Goal: Information Seeking & Learning: Learn about a topic

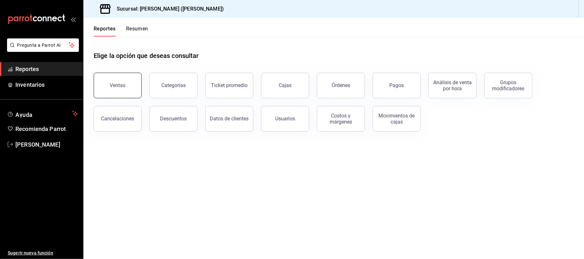
click at [130, 86] on button "Ventas" at bounding box center [118, 86] width 48 height 26
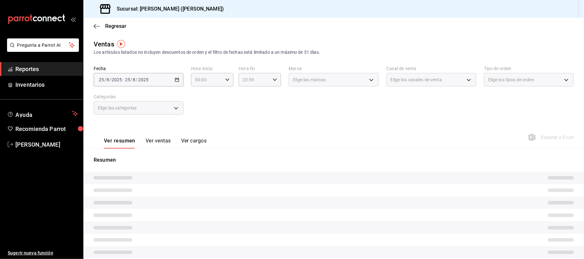
click at [400, 80] on span "Elige los canales de venta" at bounding box center [416, 80] width 51 height 6
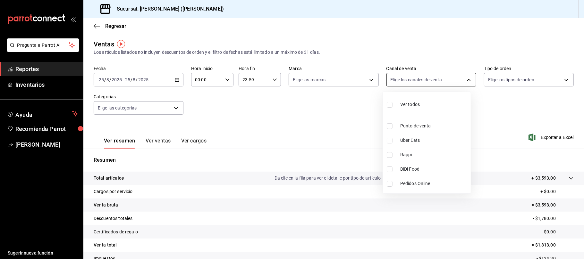
click at [400, 80] on body "Pregunta a Parrot AI Reportes Inventarios Ayuda Recomienda Parrot [PERSON_NAME]…" at bounding box center [292, 129] width 584 height 259
click at [176, 82] on div at bounding box center [292, 129] width 584 height 259
click at [175, 81] on \(Stroke\) "button" at bounding box center [177, 80] width 4 height 4
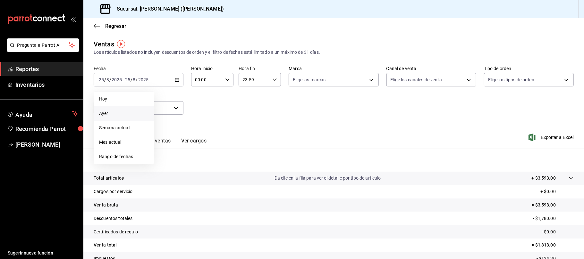
click at [140, 112] on span "Ayer" at bounding box center [124, 113] width 50 height 7
click at [168, 83] on div "[DATE] [DATE] - [DATE] [DATE]" at bounding box center [139, 79] width 90 height 13
click at [135, 129] on span "Semana actual" at bounding box center [124, 128] width 50 height 7
click at [165, 80] on div "[DATE] [DATE] - [DATE] [DATE]" at bounding box center [139, 79] width 90 height 13
click at [129, 157] on span "Rango de fechas" at bounding box center [124, 157] width 50 height 7
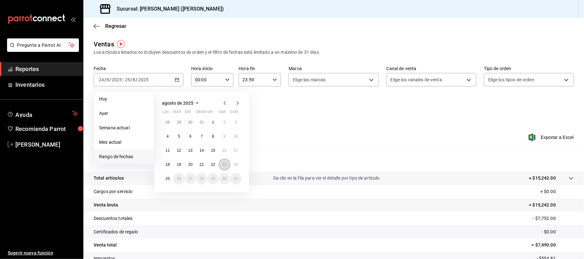
click at [221, 167] on button "23" at bounding box center [224, 165] width 11 height 12
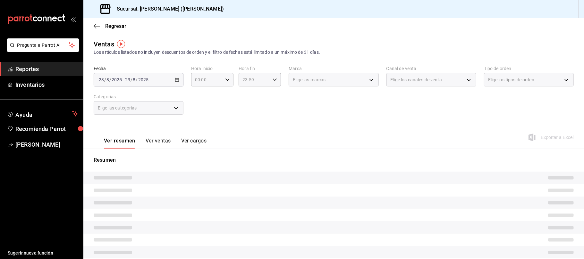
click at [221, 167] on div "Resumen" at bounding box center [333, 223] width 501 height 135
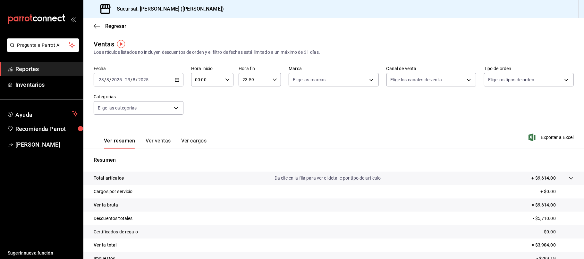
click at [252, 96] on div "Fecha [DATE] [DATE] - [DATE] [DATE] Hora inicio 00:00 Hora inicio Hora fin 23:5…" at bounding box center [334, 94] width 480 height 56
click at [410, 78] on body "Pregunta a Parrot AI Reportes Inventarios Ayuda Recomienda Parrot [PERSON_NAME]…" at bounding box center [292, 129] width 584 height 259
click at [412, 174] on li "DiDi Food" at bounding box center [427, 169] width 88 height 14
type input "DIDI_FOOD"
checkbox input "true"
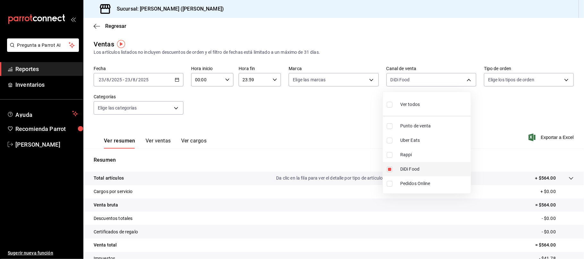
click at [407, 167] on span "DiDi Food" at bounding box center [434, 169] width 68 height 7
checkbox input "false"
click at [412, 154] on span "Rappi" at bounding box center [434, 155] width 68 height 7
type input "RAPPI"
checkbox input "true"
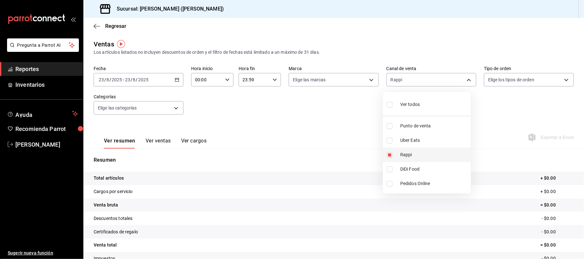
click at [428, 157] on span "Rappi" at bounding box center [434, 155] width 68 height 7
checkbox input "false"
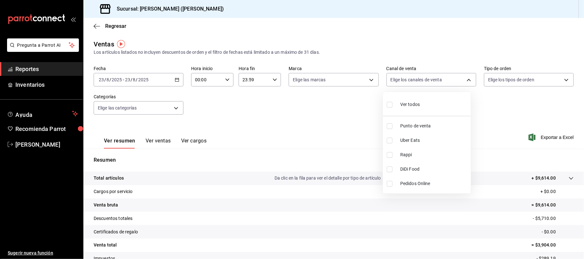
click at [421, 137] on li "Uber Eats" at bounding box center [427, 140] width 88 height 14
type input "UBER_EATS"
checkbox input "true"
click at [416, 168] on span "DiDi Food" at bounding box center [434, 169] width 68 height 7
type input "UBER_EATS,DIDI_FOOD"
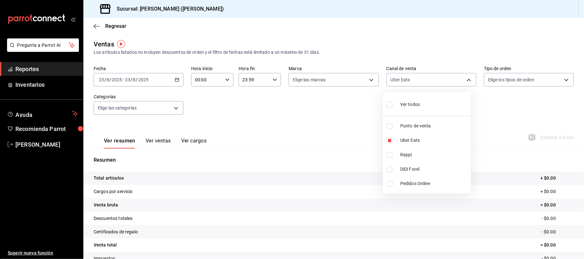
checkbox input "true"
click at [168, 146] on div at bounding box center [292, 129] width 584 height 259
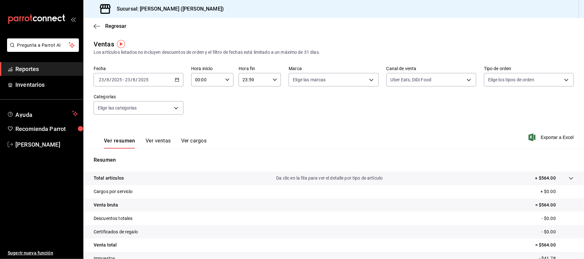
click at [164, 145] on button "Ver ventas" at bounding box center [158, 143] width 25 height 11
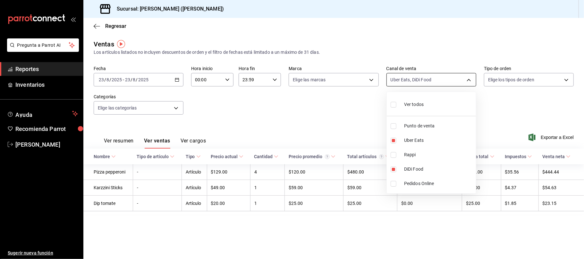
click at [457, 82] on body "Pregunta a Parrot AI Reportes Inventarios Ayuda Recomienda Parrot [PERSON_NAME]…" at bounding box center [292, 129] width 584 height 259
click at [414, 167] on span "DiDi Food" at bounding box center [438, 169] width 69 height 7
type input "UBER_EATS"
checkbox input "false"
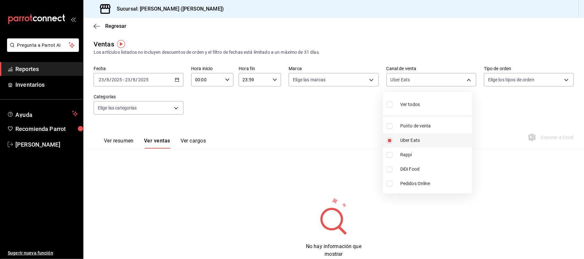
click at [418, 143] on span "Uber Eats" at bounding box center [434, 140] width 69 height 7
checkbox input "false"
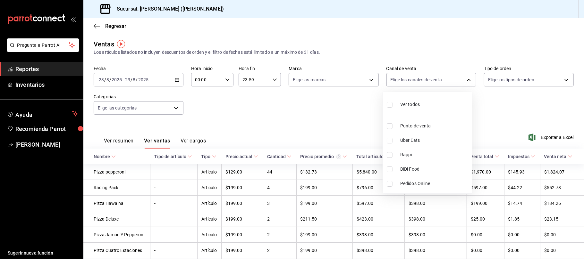
click at [425, 123] on span "Punto de venta" at bounding box center [434, 126] width 69 height 7
type input "PARROT"
checkbox input "true"
click at [332, 112] on div at bounding box center [292, 129] width 584 height 259
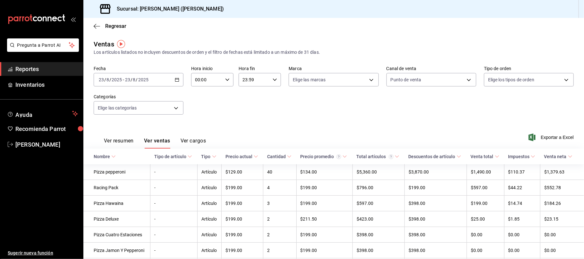
click at [108, 140] on button "Ver resumen" at bounding box center [119, 143] width 30 height 11
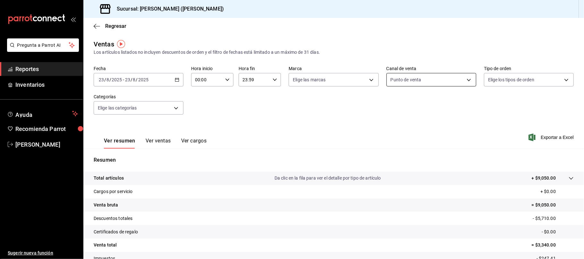
click at [404, 82] on body "Pregunta a Parrot AI Reportes Inventarios Ayuda Recomienda Parrot [PERSON_NAME]…" at bounding box center [292, 129] width 584 height 259
click at [396, 110] on div "Ver todos" at bounding box center [403, 104] width 33 height 14
type input "PARROT,UBER_EATS,RAPPI,DIDI_FOOD,ONLINE"
checkbox input "true"
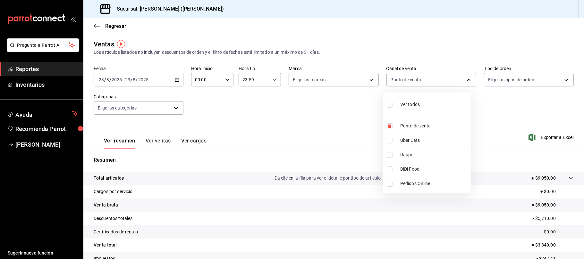
checkbox input "true"
click at [113, 27] on div at bounding box center [292, 129] width 584 height 259
click at [113, 27] on span "Regresar" at bounding box center [115, 26] width 21 height 6
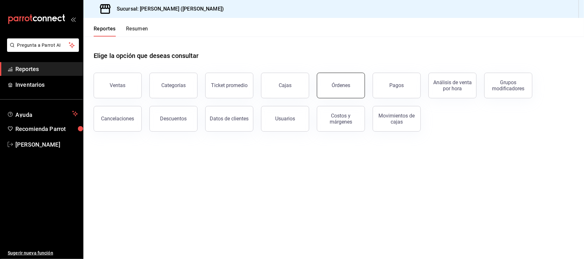
click at [352, 81] on button "Órdenes" at bounding box center [341, 86] width 48 height 26
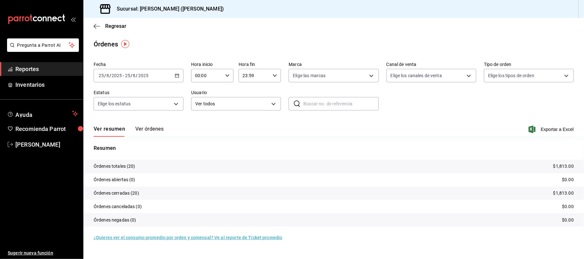
click at [146, 72] on div "[DATE] [DATE] - [DATE] [DATE]" at bounding box center [139, 75] width 90 height 13
click at [121, 169] on span "Rango de fechas" at bounding box center [124, 167] width 50 height 7
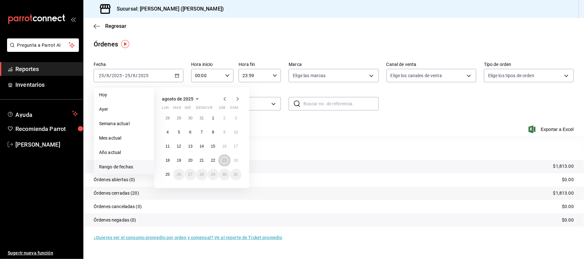
click at [226, 163] on button "23" at bounding box center [224, 161] width 11 height 12
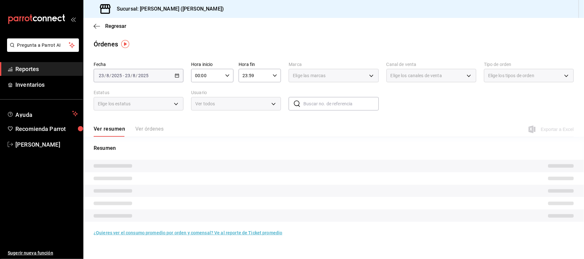
click at [226, 163] on tr at bounding box center [333, 166] width 501 height 13
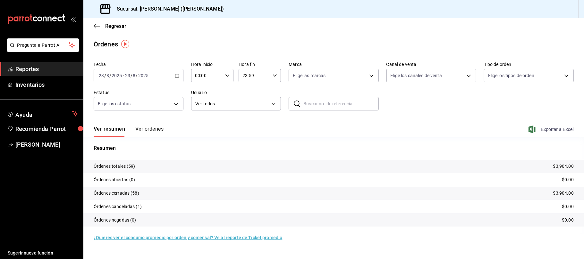
click at [539, 130] on span "Exportar a Excel" at bounding box center [552, 130] width 44 height 8
click at [106, 26] on span "Regresar" at bounding box center [115, 26] width 21 height 6
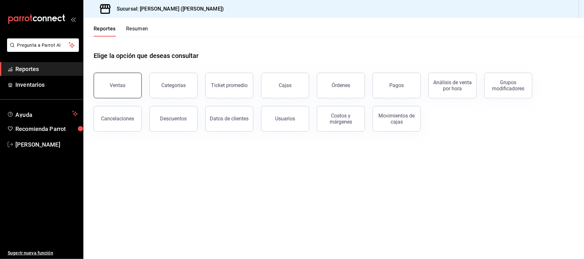
click at [129, 84] on button "Ventas" at bounding box center [118, 86] width 48 height 26
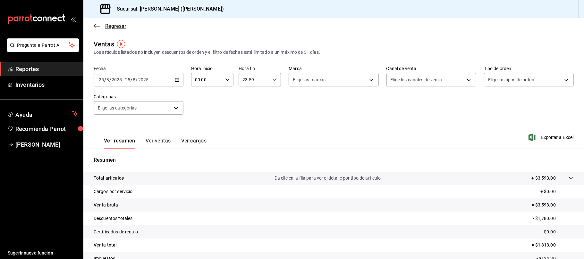
click at [114, 27] on span "Regresar" at bounding box center [115, 26] width 21 height 6
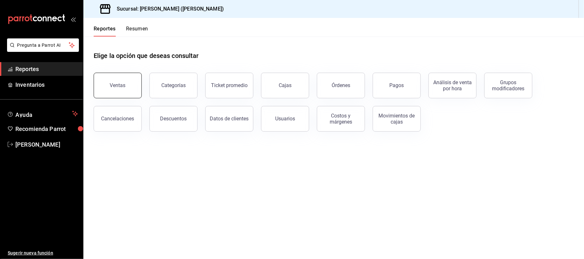
click at [113, 85] on div "Ventas" at bounding box center [118, 85] width 16 height 6
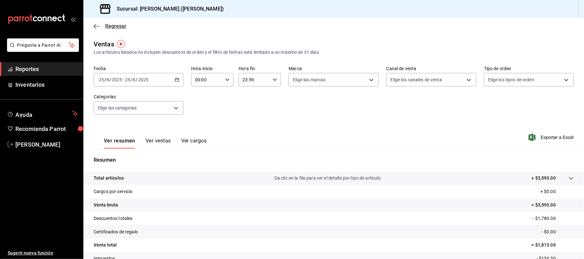
click at [117, 26] on span "Regresar" at bounding box center [115, 26] width 21 height 6
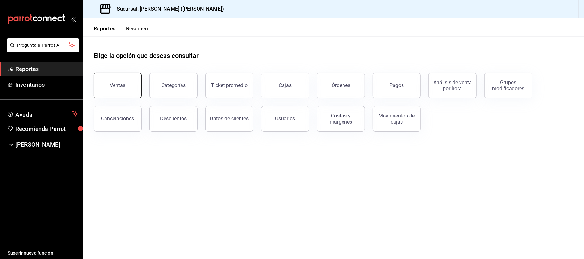
click at [118, 78] on button "Ventas" at bounding box center [118, 86] width 48 height 26
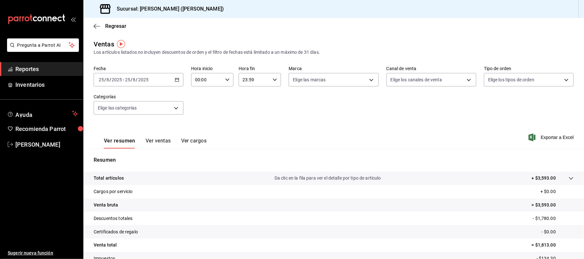
click at [149, 76] on div "[DATE] [DATE] - [DATE] [DATE]" at bounding box center [139, 79] width 90 height 13
click at [123, 142] on span "Mes actual" at bounding box center [124, 142] width 50 height 7
click at [123, 142] on button "Ver resumen" at bounding box center [119, 143] width 31 height 11
click at [170, 78] on div "[DATE] [DATE] - [DATE] [DATE]" at bounding box center [139, 79] width 90 height 13
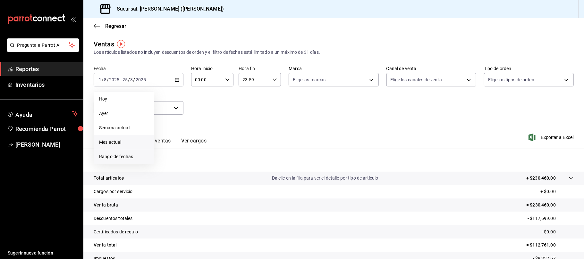
click at [128, 154] on span "Rango de fechas" at bounding box center [124, 157] width 50 height 7
click at [225, 164] on abbr "23" at bounding box center [224, 165] width 4 height 4
click at [225, 164] on p "Resumen" at bounding box center [334, 160] width 480 height 8
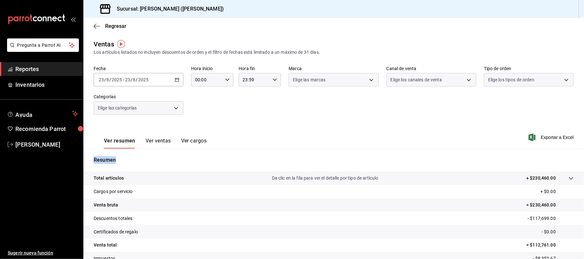
click at [225, 164] on p "Resumen" at bounding box center [334, 160] width 480 height 8
click at [448, 81] on body "Pregunta a Parrot AI Reportes Inventarios Ayuda Recomienda Parrot [PERSON_NAME]…" at bounding box center [292, 129] width 584 height 259
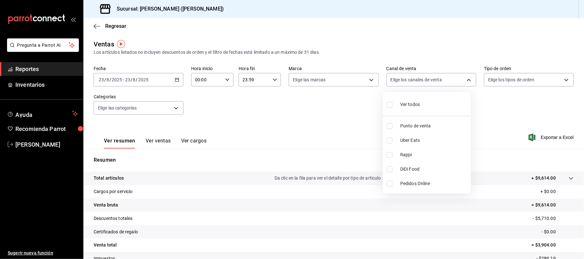
drag, startPoint x: 246, startPoint y: 9, endPoint x: 247, endPoint y: 17, distance: 7.7
click at [247, 10] on div at bounding box center [292, 129] width 584 height 259
click at [168, 79] on div "[DATE] [DATE] - [DATE] [DATE]" at bounding box center [139, 79] width 90 height 13
click at [176, 80] on icon "button" at bounding box center [177, 80] width 4 height 4
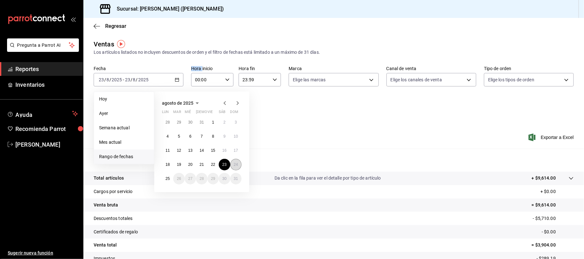
click at [234, 167] on abbr "24" at bounding box center [236, 165] width 4 height 4
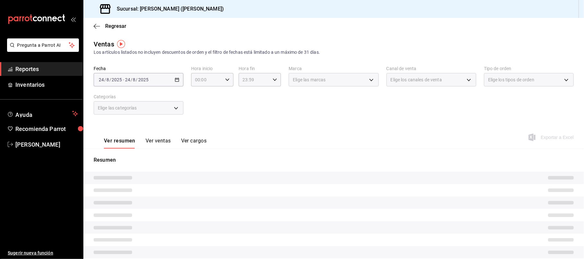
click at [234, 167] on div "Resumen" at bounding box center [333, 223] width 501 height 135
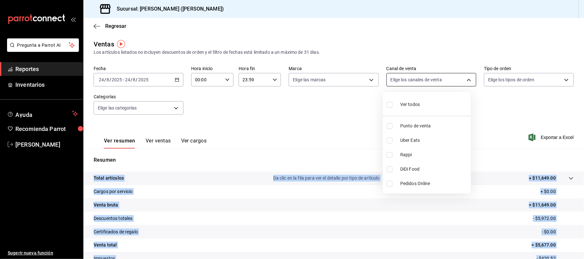
click at [406, 79] on body "Pregunta a Parrot AI Reportes Inventarios Ayuda Recomienda Parrot [PERSON_NAME]…" at bounding box center [292, 129] width 584 height 259
click at [401, 156] on span "Rappi" at bounding box center [434, 155] width 68 height 7
type input "RAPPI"
checkbox input "true"
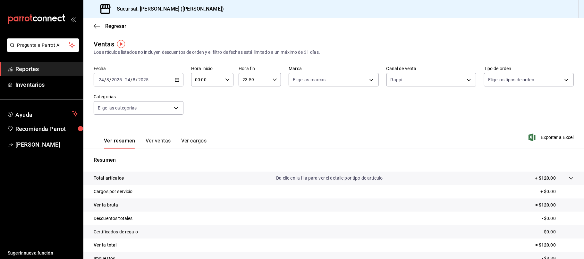
click at [246, 114] on div "Fecha [DATE] [DATE] - [DATE] [DATE] Hora inicio 00:00 Hora inicio Hora fin 23:5…" at bounding box center [334, 94] width 480 height 56
click at [447, 83] on body "Pregunta a Parrot AI Reportes Inventarios Ayuda Recomienda Parrot [PERSON_NAME]…" at bounding box center [292, 129] width 584 height 259
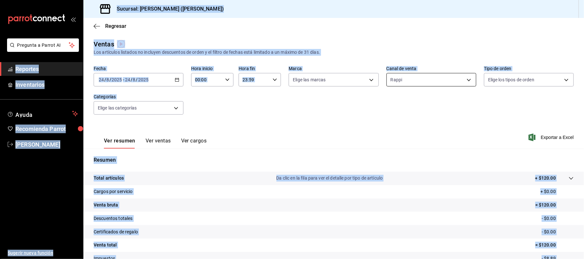
click at [416, 85] on body "Pregunta a Parrot AI Reportes Inventarios Ayuda Recomienda Parrot [PERSON_NAME]…" at bounding box center [292, 129] width 584 height 259
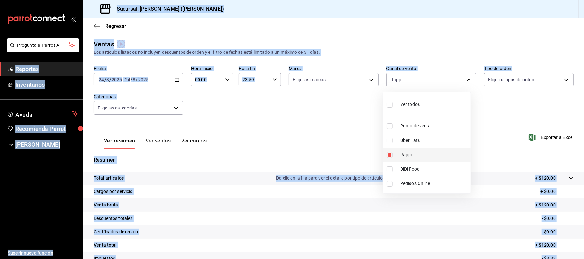
click at [402, 157] on span "Rappi" at bounding box center [434, 155] width 68 height 7
checkbox input "false"
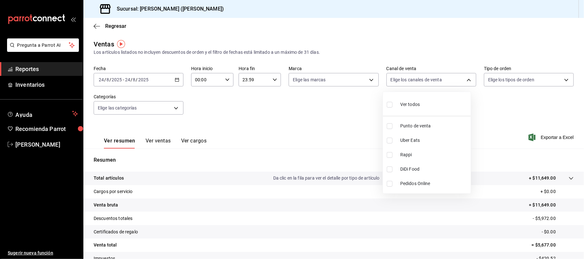
click at [403, 168] on span "DiDi Food" at bounding box center [434, 169] width 68 height 7
type input "DIDI_FOOD"
checkbox input "true"
click at [403, 165] on li "DiDi Food" at bounding box center [427, 169] width 88 height 14
checkbox input "false"
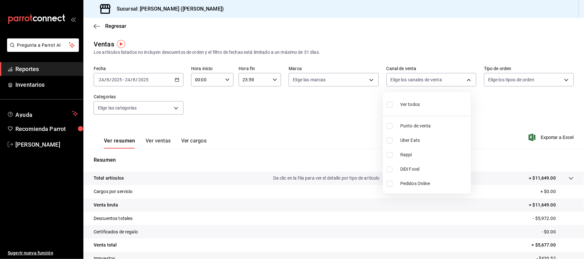
click at [407, 142] on span "Uber Eats" at bounding box center [434, 140] width 68 height 7
type input "UBER_EATS"
checkbox input "true"
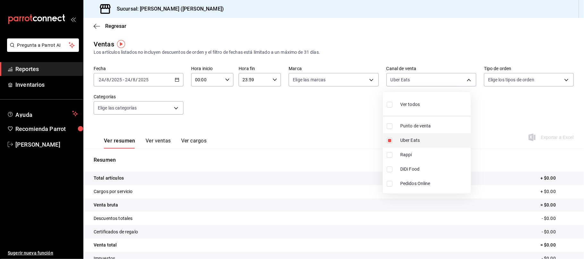
click at [418, 140] on span "Uber Eats" at bounding box center [434, 140] width 68 height 7
checkbox input "false"
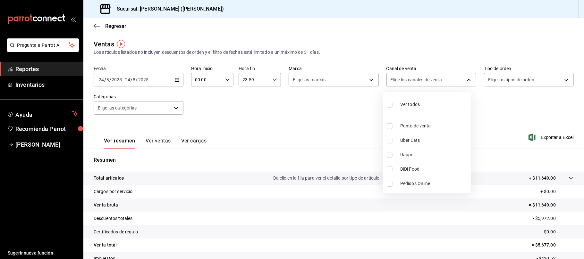
click at [410, 150] on li "Rappi" at bounding box center [427, 155] width 88 height 14
type input "RAPPI"
checkbox input "true"
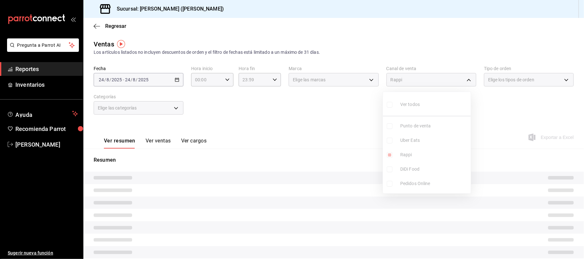
click at [407, 169] on span "DiDi Food" at bounding box center [434, 169] width 68 height 7
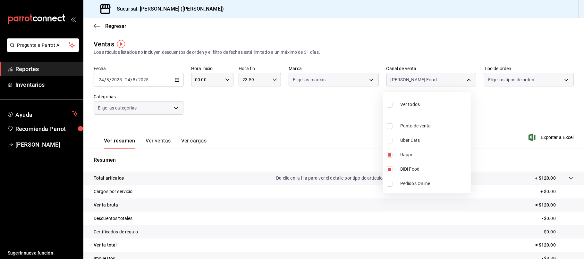
type input "RAPPI,DIDI_FOOD"
checkbox input "true"
click at [244, 131] on div at bounding box center [292, 129] width 584 height 259
click at [160, 138] on button "Ver ventas" at bounding box center [158, 143] width 25 height 11
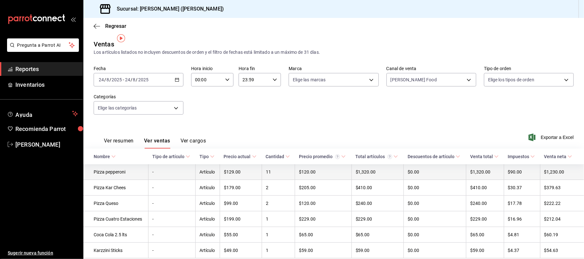
scroll to position [26, 0]
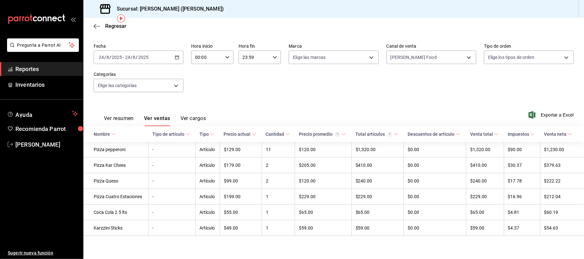
click at [122, 116] on button "Ver resumen" at bounding box center [119, 120] width 30 height 11
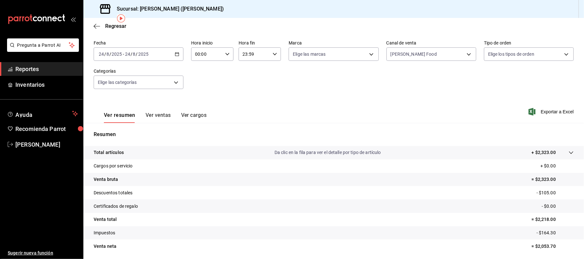
click at [153, 109] on div "Ver resumen Ver ventas Ver cargos" at bounding box center [150, 114] width 113 height 19
click at [156, 115] on button "Ver ventas" at bounding box center [158, 117] width 25 height 11
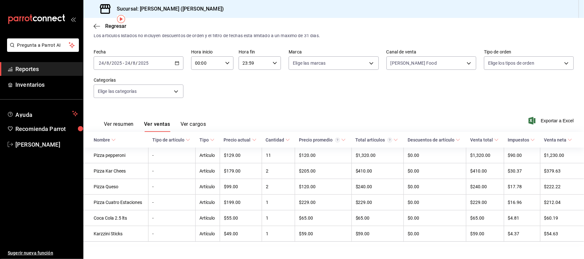
scroll to position [26, 0]
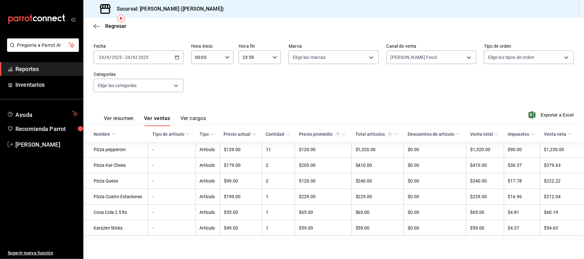
click at [130, 115] on button "Ver resumen" at bounding box center [119, 120] width 30 height 11
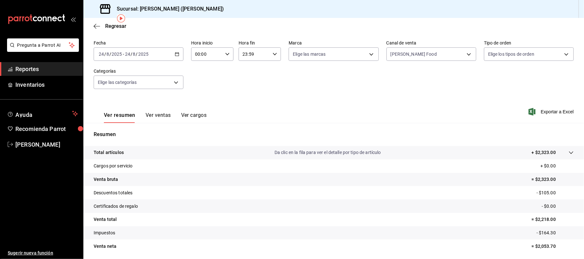
click at [153, 112] on button "Ver ventas" at bounding box center [158, 117] width 25 height 11
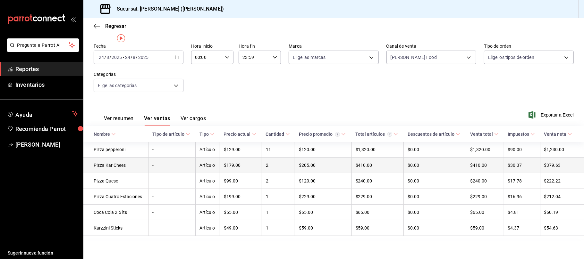
scroll to position [26, 0]
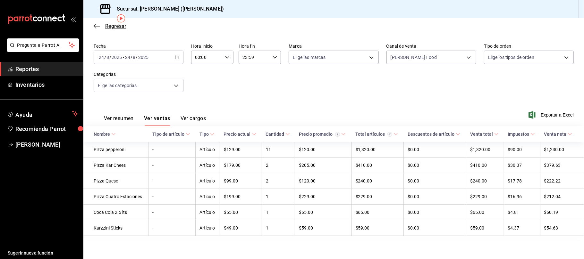
click at [122, 28] on span "Regresar" at bounding box center [115, 26] width 21 height 6
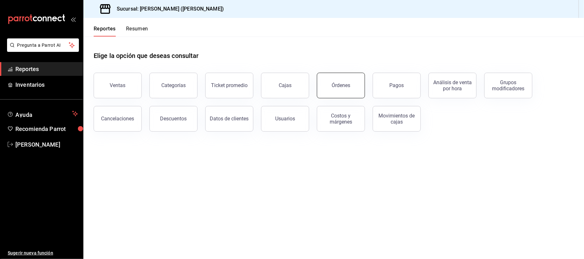
click at [359, 85] on button "Órdenes" at bounding box center [341, 86] width 48 height 26
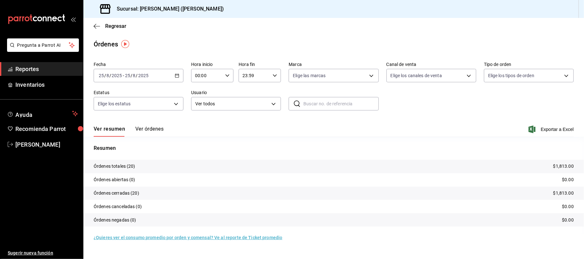
click at [176, 76] on icon "button" at bounding box center [177, 75] width 4 height 4
click at [136, 162] on li "Rango de fechas" at bounding box center [124, 167] width 60 height 14
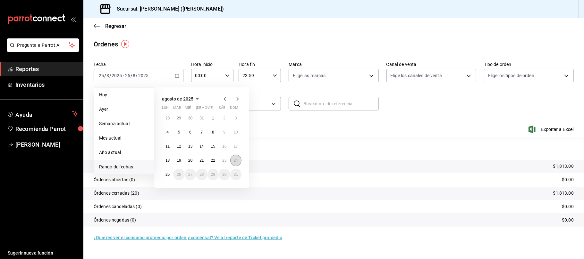
click at [238, 163] on button "24" at bounding box center [235, 161] width 11 height 12
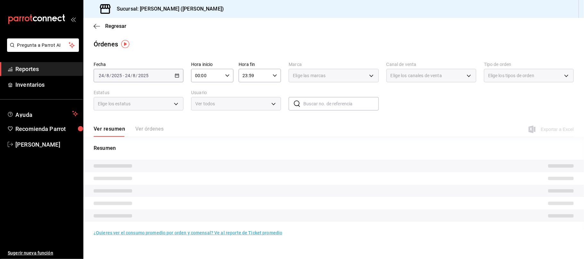
click at [238, 163] on tr at bounding box center [333, 166] width 501 height 13
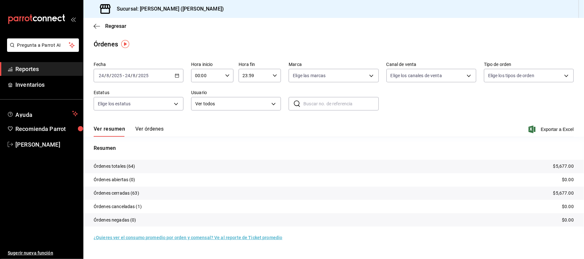
click at [554, 130] on span "Exportar a Excel" at bounding box center [552, 130] width 44 height 8
click at [117, 28] on span "Regresar" at bounding box center [115, 26] width 21 height 6
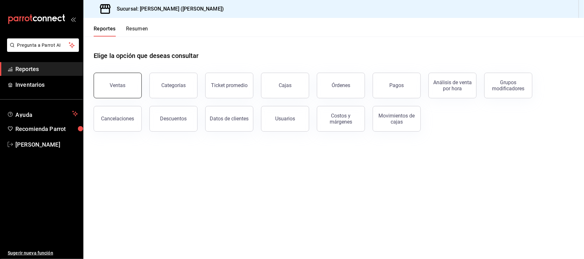
click at [112, 86] on div "Ventas" at bounding box center [118, 85] width 16 height 6
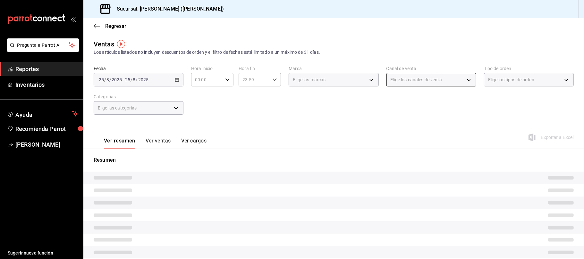
click at [401, 80] on body "Pregunta a Parrot AI Reportes Inventarios Ayuda Recomienda Parrot [PERSON_NAME]…" at bounding box center [292, 129] width 584 height 259
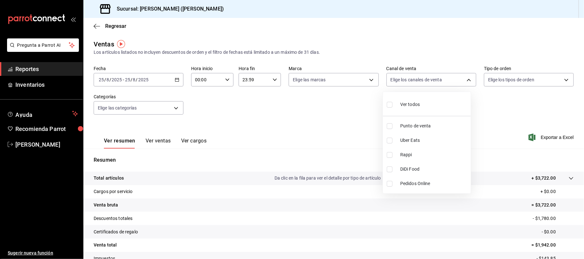
click at [420, 166] on span "DiDi Food" at bounding box center [434, 169] width 68 height 7
type input "DIDI_FOOD"
checkbox input "true"
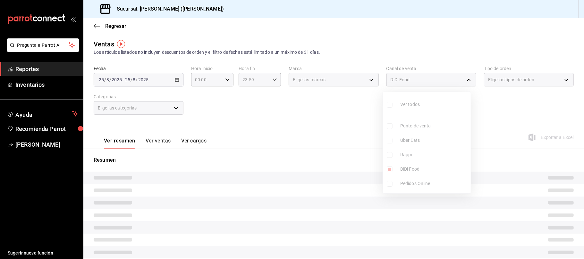
click at [414, 158] on ul "Ver todos Punto de venta Uber Eats Rappi DiDi Food Pedidos Online" at bounding box center [427, 143] width 88 height 102
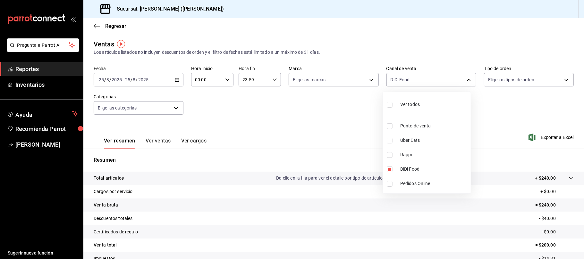
click at [416, 143] on span "Uber Eats" at bounding box center [434, 140] width 68 height 7
type input "DIDI_FOOD,UBER_EATS"
checkbox input "true"
click at [415, 151] on ul "Ver todos Punto de venta Uber Eats Rappi DiDi Food Pedidos Online" at bounding box center [427, 143] width 88 height 102
click at [415, 154] on span "Rappi" at bounding box center [434, 155] width 68 height 7
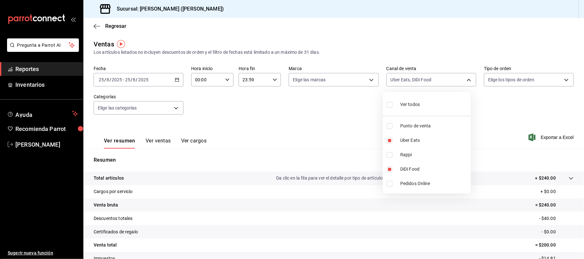
type input "DIDI_FOOD,UBER_EATS,RAPPI"
checkbox input "true"
click at [288, 112] on div at bounding box center [292, 129] width 584 height 259
click at [172, 80] on div "[DATE] [DATE] - [DATE] [DATE]" at bounding box center [139, 79] width 90 height 13
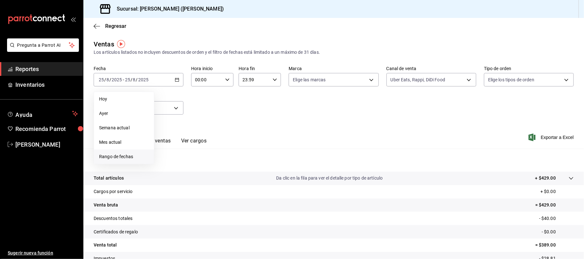
click at [134, 151] on li "Rango de fechas" at bounding box center [124, 157] width 60 height 14
click at [235, 168] on button "24" at bounding box center [235, 165] width 11 height 12
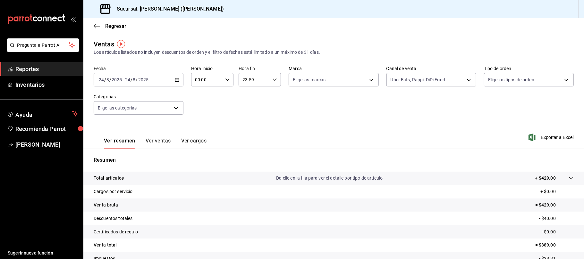
click at [235, 168] on div "Resumen Total artículos Da clic en la fila para ver el detalle por tipo de artí…" at bounding box center [333, 221] width 501 height 130
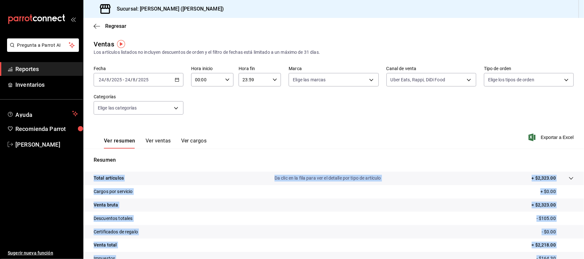
click at [160, 144] on button "Ver ventas" at bounding box center [158, 143] width 25 height 11
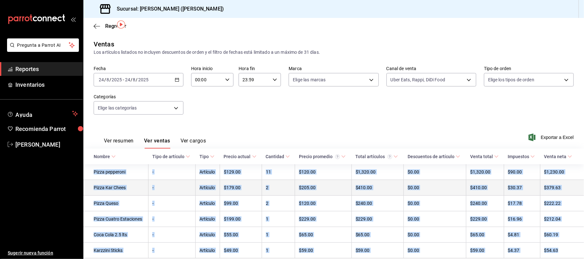
scroll to position [26, 0]
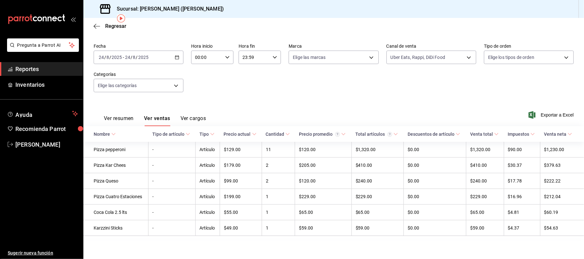
click at [375, 88] on div "Fecha [DATE] [DATE] - [DATE] [DATE] Hora inicio 00:00 Hora inicio Hora fin 23:5…" at bounding box center [334, 72] width 480 height 56
click at [125, 116] on button "Ver resumen" at bounding box center [119, 120] width 30 height 11
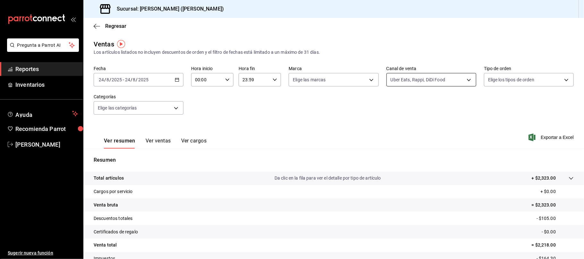
click at [432, 80] on body "Pregunta a Parrot AI Reportes Inventarios Ayuda Recomienda Parrot [PERSON_NAME]…" at bounding box center [292, 129] width 584 height 259
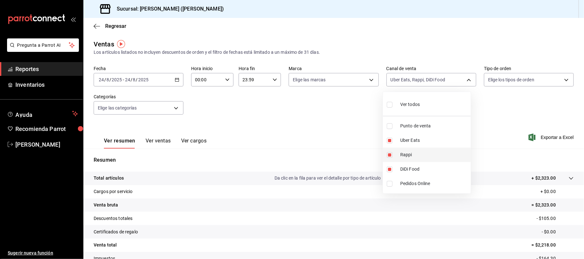
click at [422, 157] on span "Rappi" at bounding box center [434, 155] width 68 height 7
type input "DIDI_FOOD,UBER_EATS"
checkbox input "false"
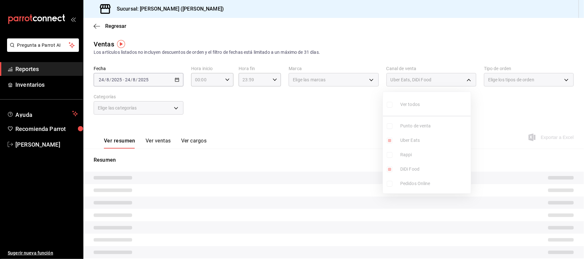
click at [418, 171] on span "DiDi Food" at bounding box center [434, 169] width 68 height 7
type input "UBER_EATS"
checkbox input "false"
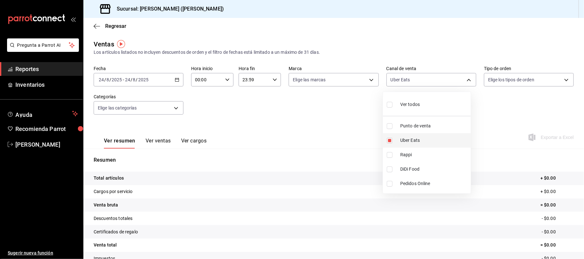
click at [425, 141] on span "Uber Eats" at bounding box center [434, 140] width 68 height 7
checkbox input "false"
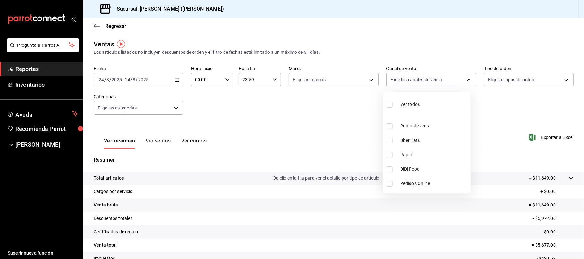
click at [422, 126] on span "Punto de venta" at bounding box center [434, 126] width 68 height 7
type input "PARROT"
checkbox input "true"
click at [294, 114] on div at bounding box center [292, 129] width 584 height 259
click at [160, 142] on button "Ver ventas" at bounding box center [158, 143] width 25 height 11
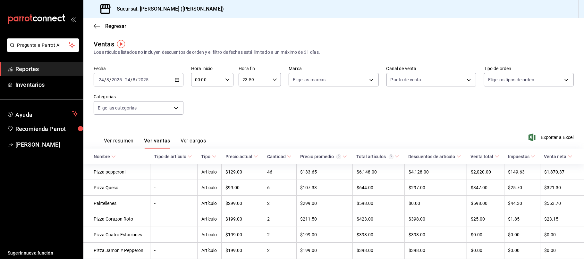
click at [121, 142] on button "Ver resumen" at bounding box center [119, 143] width 30 height 11
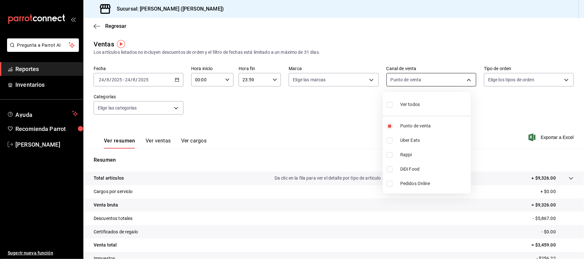
click at [446, 74] on body "Pregunta a Parrot AI Reportes Inventarios Ayuda Recomienda Parrot [PERSON_NAME]…" at bounding box center [292, 129] width 584 height 259
click at [432, 101] on li "Ver todos" at bounding box center [427, 104] width 88 height 19
type input "PARROT,UBER_EATS,RAPPI,DIDI_FOOD,ONLINE"
checkbox input "true"
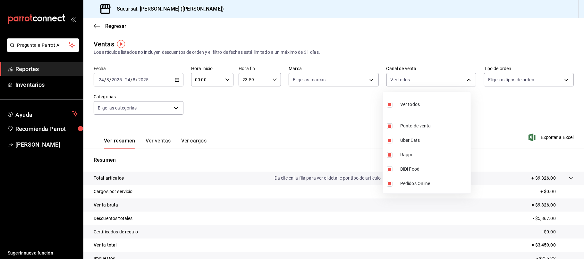
checkbox input "true"
click at [120, 76] on div at bounding box center [292, 129] width 584 height 259
click at [172, 80] on div "[DATE] [DATE] - [DATE] [DATE]" at bounding box center [139, 79] width 90 height 13
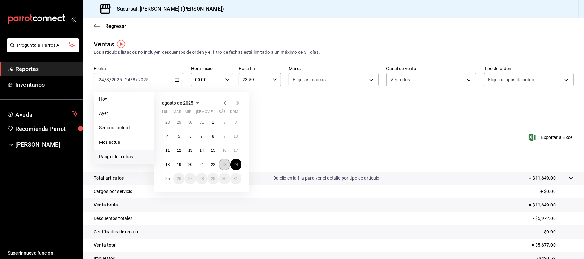
click at [225, 164] on abbr "23" at bounding box center [224, 165] width 4 height 4
click at [240, 161] on button "24" at bounding box center [235, 165] width 11 height 12
click at [239, 161] on p "Resumen" at bounding box center [334, 160] width 480 height 8
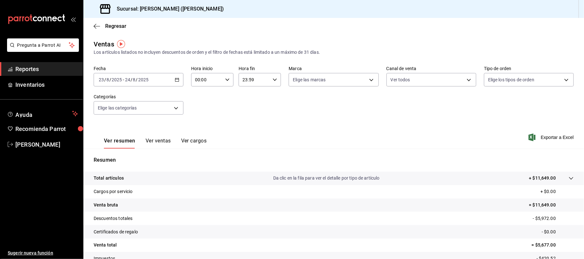
click at [239, 161] on p "Resumen" at bounding box center [334, 160] width 480 height 8
click at [180, 77] on div "[DATE] [DATE] - [DATE] [DATE]" at bounding box center [139, 79] width 90 height 13
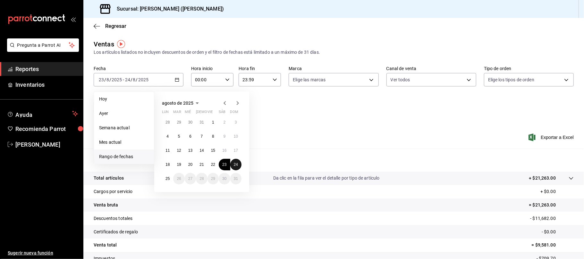
click at [237, 165] on abbr "24" at bounding box center [236, 165] width 4 height 4
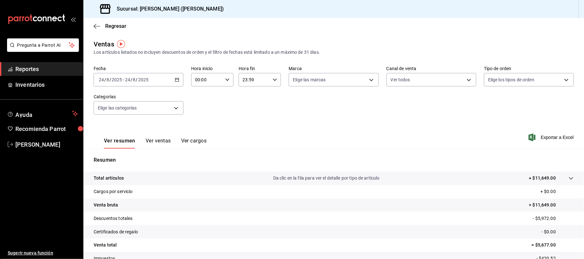
click at [160, 144] on button "Ver ventas" at bounding box center [158, 143] width 25 height 11
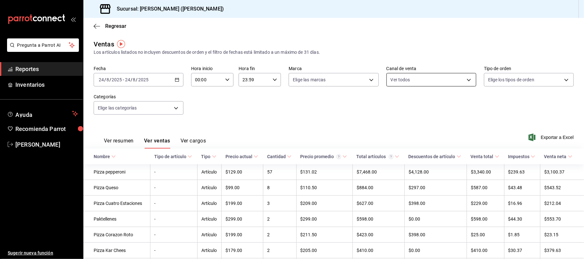
click at [434, 82] on body "Pregunta a Parrot AI Reportes Inventarios Ayuda Recomienda Parrot [PERSON_NAME]…" at bounding box center [292, 129] width 584 height 259
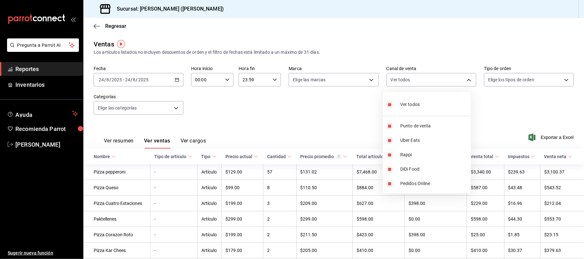
click at [398, 105] on div "Ver todos" at bounding box center [403, 104] width 33 height 14
checkbox input "false"
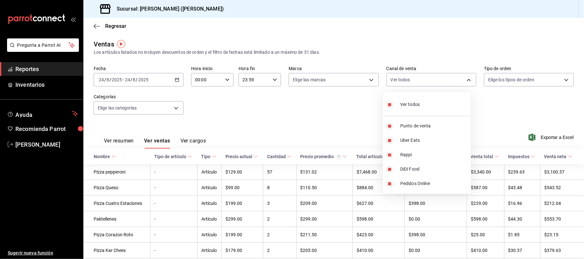
checkbox input "false"
click at [391, 164] on li "DiDi Food" at bounding box center [427, 169] width 88 height 14
type input "DIDI_FOOD"
checkbox input "true"
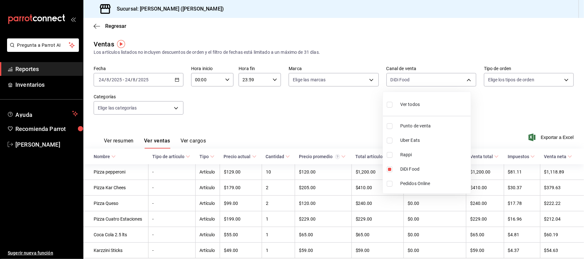
click at [219, 207] on div at bounding box center [292, 129] width 584 height 259
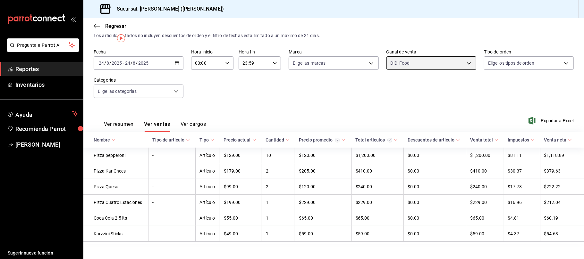
scroll to position [26, 0]
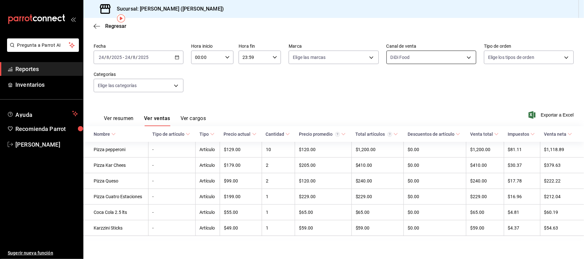
click at [409, 47] on body "Pregunta a Parrot AI Reportes Inventarios Ayuda Recomienda Parrot [PERSON_NAME]…" at bounding box center [292, 129] width 584 height 259
click at [394, 81] on label at bounding box center [391, 78] width 8 height 9
click at [392, 81] on input "checkbox" at bounding box center [390, 79] width 6 height 6
checkbox input "false"
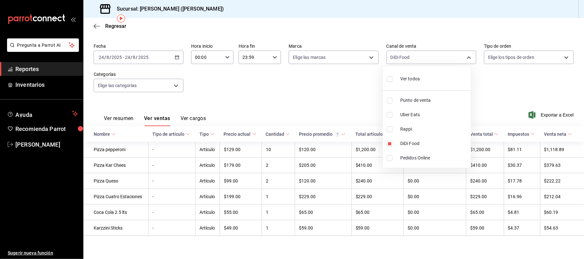
checkbox input "false"
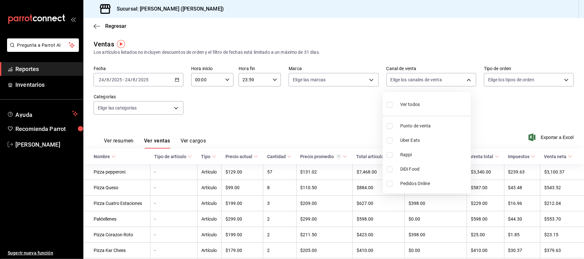
click at [393, 105] on label at bounding box center [391, 104] width 8 height 9
click at [392, 105] on input "checkbox" at bounding box center [390, 105] width 6 height 6
checkbox input "false"
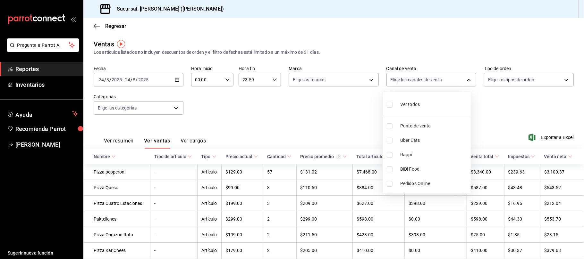
checkbox input "false"
click at [388, 106] on input "checkbox" at bounding box center [390, 105] width 6 height 6
checkbox input "true"
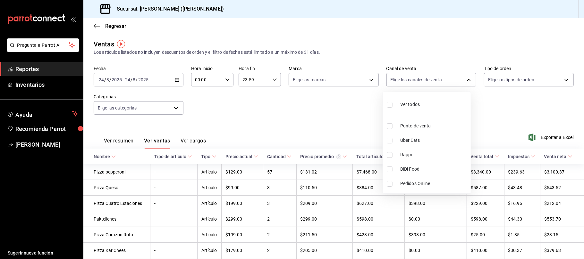
type input "PARROT,UBER_EATS,RAPPI,DIDI_FOOD,ONLINE"
checkbox input "true"
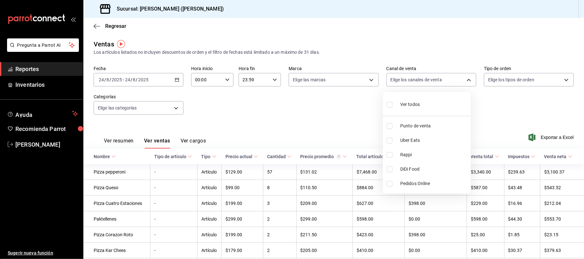
checkbox input "true"
click at [323, 125] on div at bounding box center [292, 129] width 584 height 259
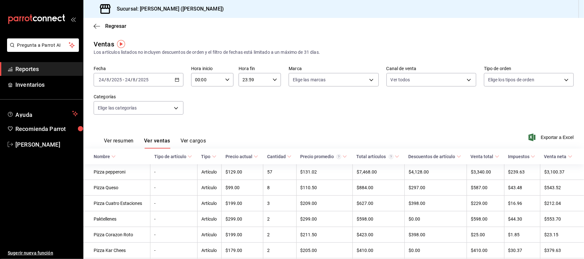
click at [167, 81] on div "[DATE] [DATE] - [DATE] [DATE]" at bounding box center [139, 79] width 90 height 13
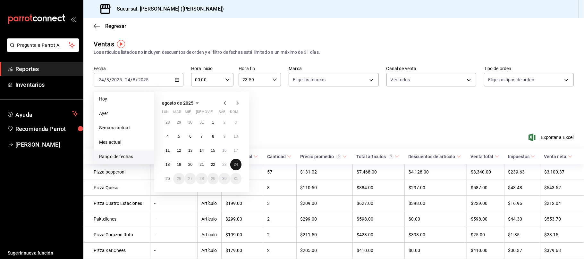
click at [232, 165] on button "24" at bounding box center [235, 165] width 11 height 12
click at [227, 165] on button "23" at bounding box center [224, 165] width 11 height 12
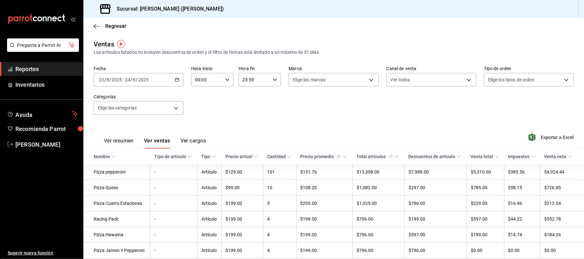
click at [175, 80] on icon "button" at bounding box center [177, 80] width 4 height 4
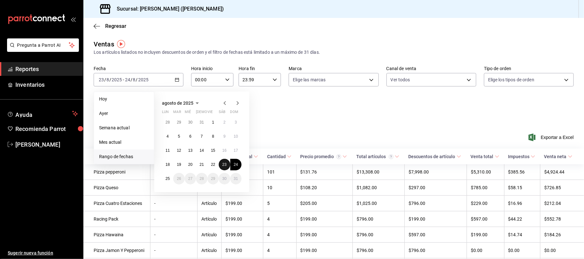
click at [227, 165] on button "23" at bounding box center [224, 165] width 11 height 12
click at [282, 131] on div "Ver resumen Ver ventas Ver cargos Exportar a Excel" at bounding box center [333, 135] width 501 height 26
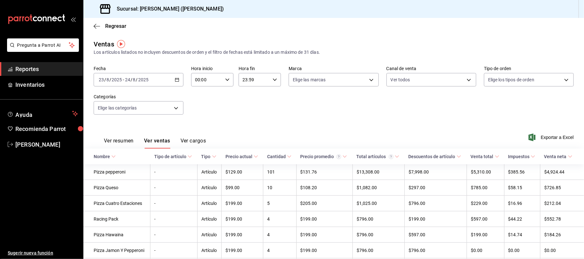
click at [175, 85] on div "[DATE] [DATE] - [DATE] [DATE]" at bounding box center [139, 79] width 90 height 13
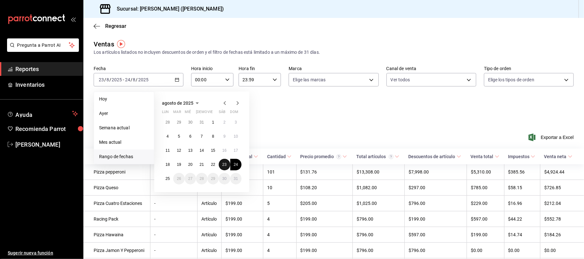
click at [226, 170] on button "23" at bounding box center [224, 165] width 11 height 12
click at [226, 165] on abbr "23" at bounding box center [224, 165] width 4 height 4
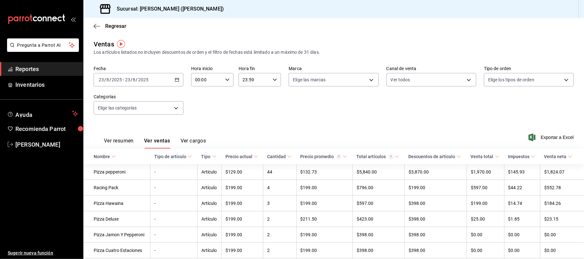
click at [178, 78] on div "[DATE] [DATE] - [DATE] [DATE]" at bounding box center [139, 79] width 90 height 13
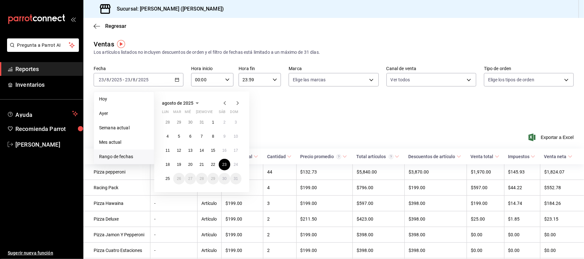
click at [297, 121] on div "Fecha [DATE] [DATE] - [DATE] [DATE] [DATE] [DATE] Semana actual Mes actual [GEO…" at bounding box center [334, 94] width 480 height 56
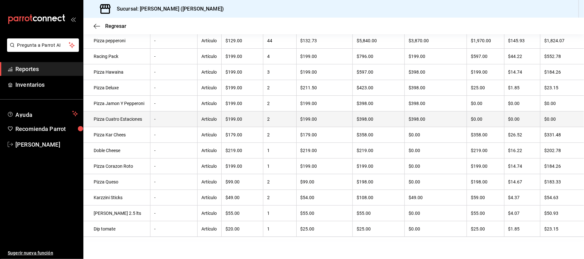
scroll to position [139, 0]
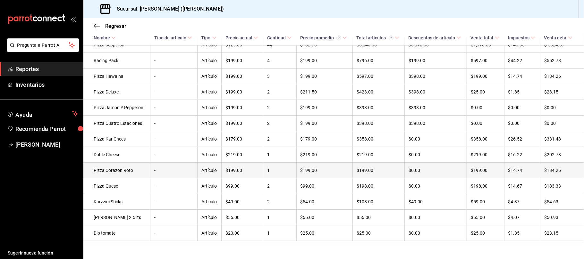
drag, startPoint x: 287, startPoint y: 168, endPoint x: 291, endPoint y: 168, distance: 3.8
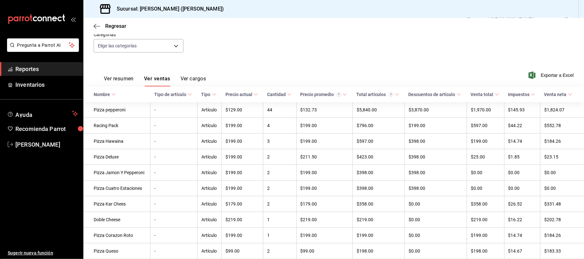
scroll to position [0, 0]
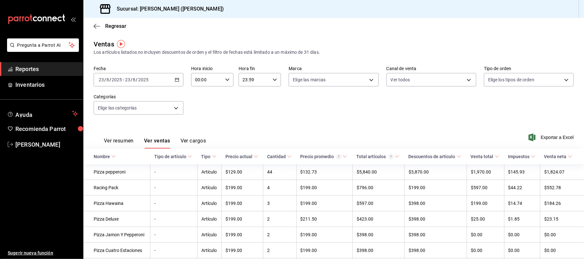
click at [175, 78] on icon "button" at bounding box center [177, 80] width 4 height 4
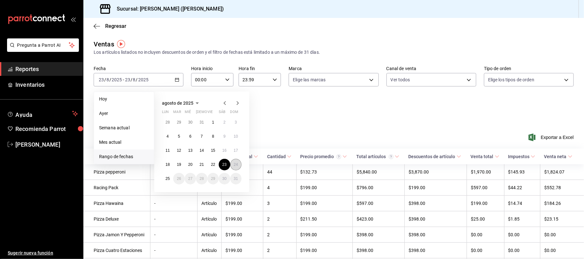
click at [235, 167] on button "24" at bounding box center [235, 165] width 11 height 12
click at [235, 167] on td "$129.00" at bounding box center [243, 173] width 42 height 16
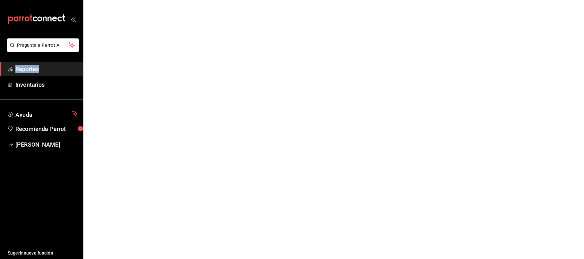
click at [235, 0] on html "Pregunta a Parrot AI Reportes Inventarios Ayuda Recomienda Parrot [PERSON_NAME]…" at bounding box center [292, 0] width 584 height 0
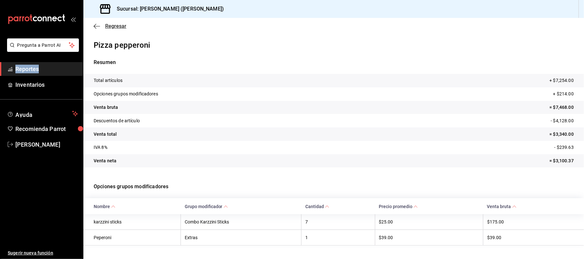
click at [118, 26] on span "Regresar" at bounding box center [115, 26] width 21 height 6
click at [115, 26] on span "Regresar" at bounding box center [115, 26] width 21 height 6
click at [103, 25] on span "Regresar" at bounding box center [110, 26] width 33 height 6
click at [114, 27] on span "Regresar" at bounding box center [115, 26] width 21 height 6
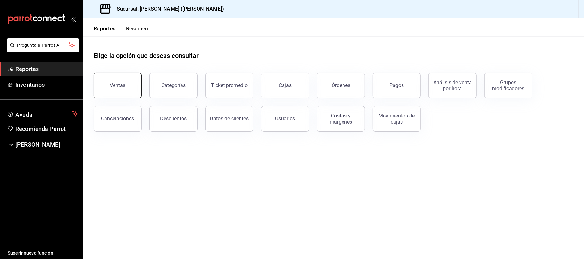
click at [133, 84] on button "Ventas" at bounding box center [118, 86] width 48 height 26
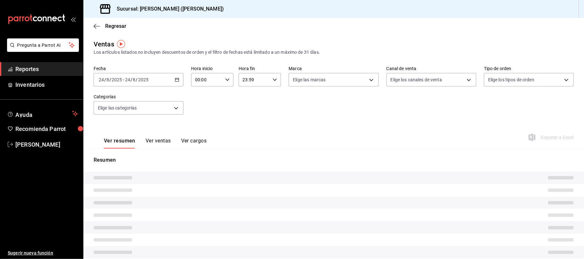
type input "PARROT,UBER_EATS,RAPPI,DIDI_FOOD,ONLINE"
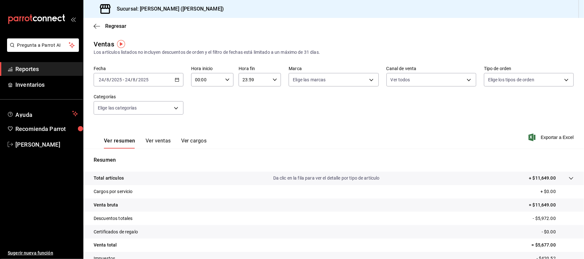
click at [175, 79] on icon "button" at bounding box center [177, 80] width 4 height 4
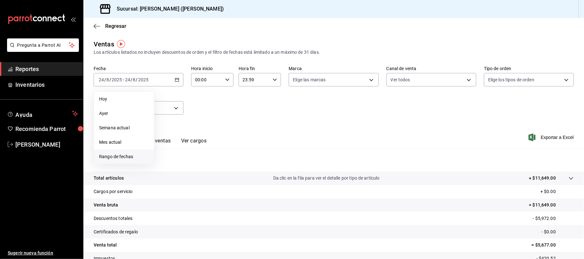
click at [134, 153] on li "Rango de fechas" at bounding box center [124, 157] width 60 height 14
click at [238, 164] on button "24" at bounding box center [235, 165] width 11 height 12
click at [238, 164] on p "Resumen" at bounding box center [334, 160] width 480 height 8
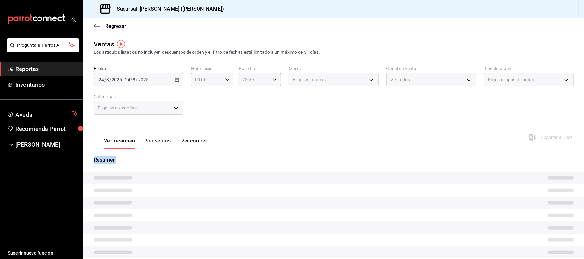
click at [238, 164] on p "Resumen" at bounding box center [334, 160] width 480 height 8
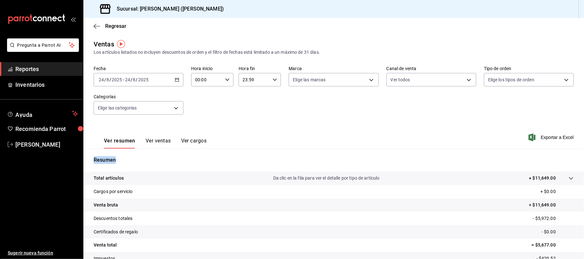
click at [162, 140] on button "Ver ventas" at bounding box center [158, 143] width 25 height 11
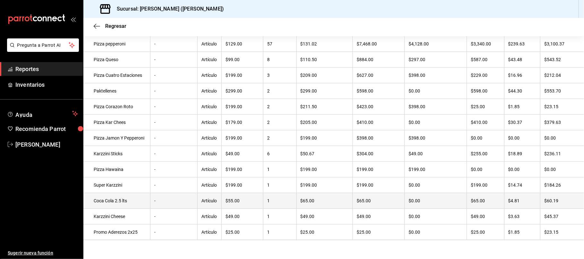
scroll to position [139, 0]
